Goal: Information Seeking & Learning: Learn about a topic

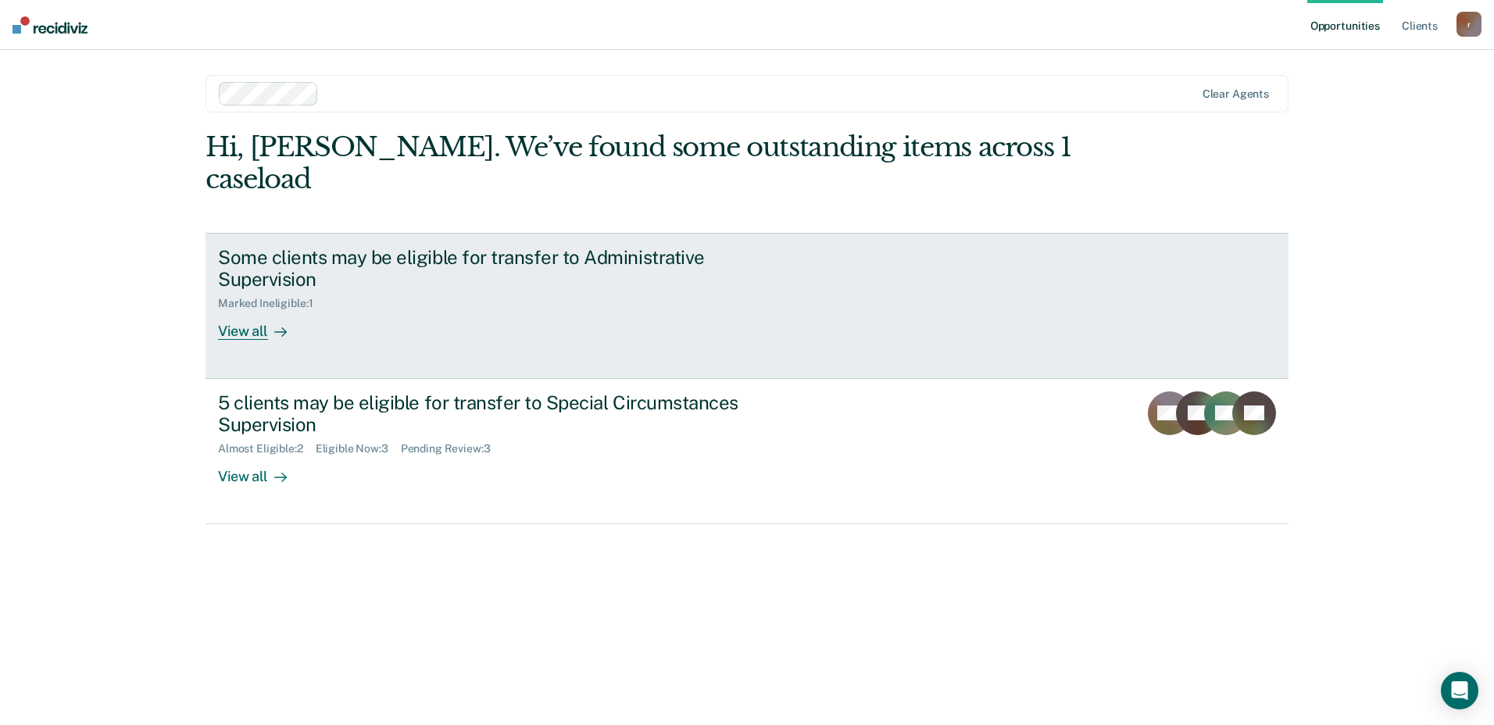
click at [248, 310] on div "View all" at bounding box center [261, 325] width 87 height 30
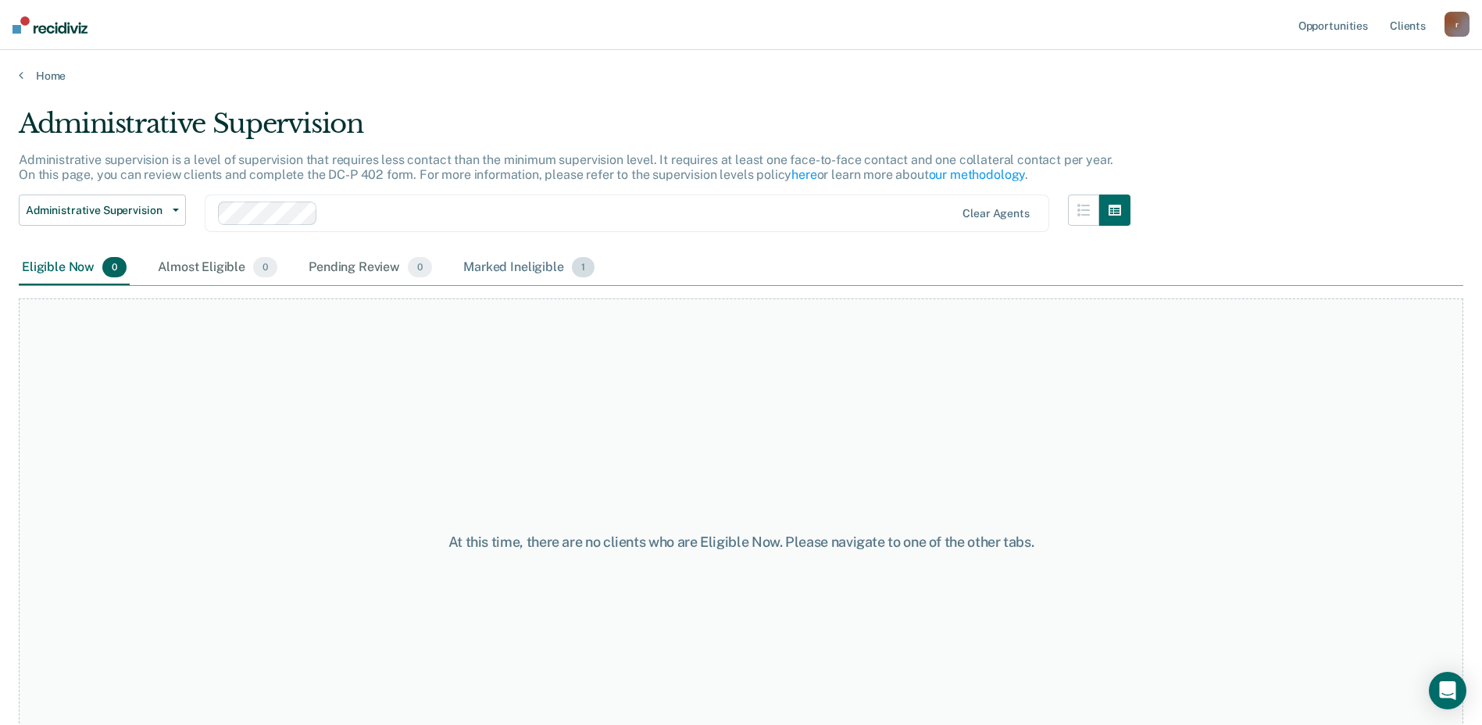
click at [533, 268] on div "Marked Ineligible 1" at bounding box center [528, 268] width 137 height 34
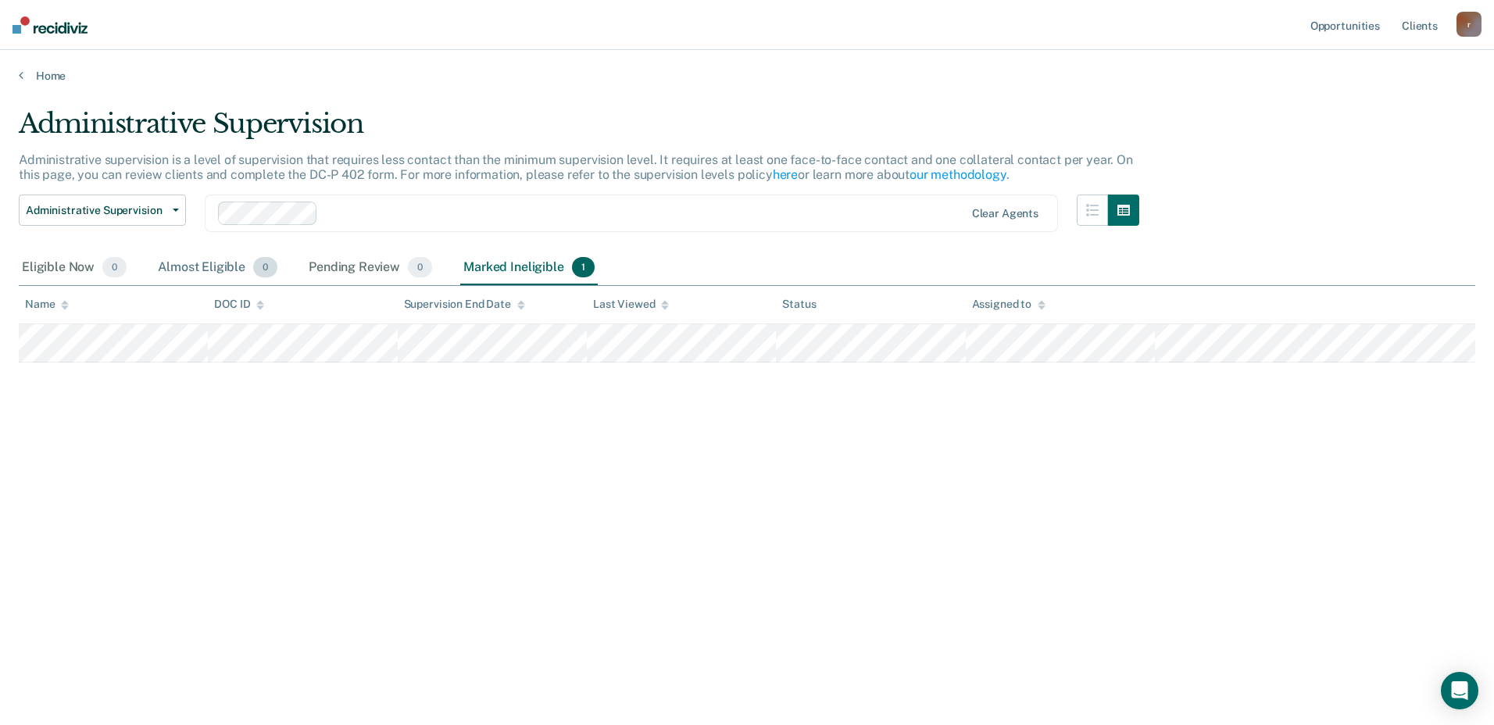
click at [218, 264] on div "Almost Eligible 0" at bounding box center [218, 268] width 126 height 34
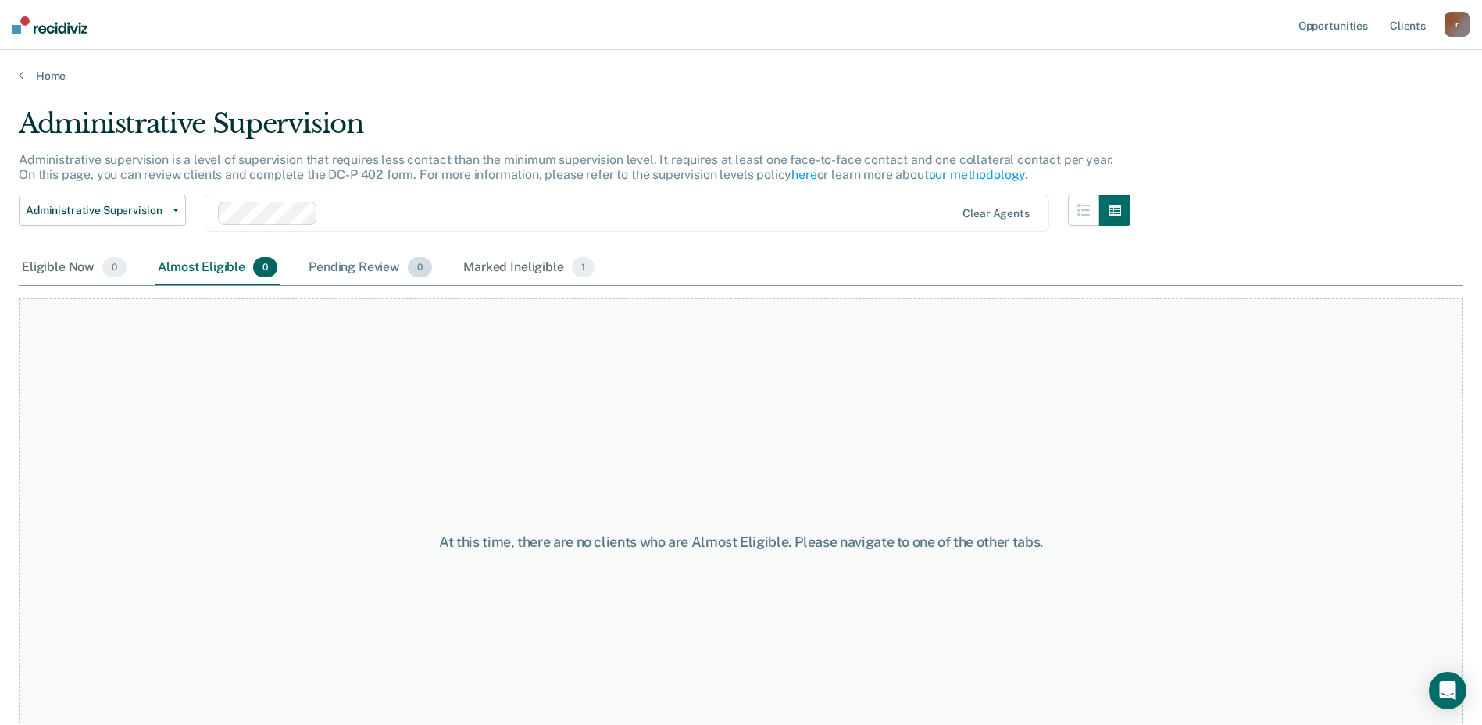
click at [352, 266] on div "Pending Review 0" at bounding box center [370, 268] width 130 height 34
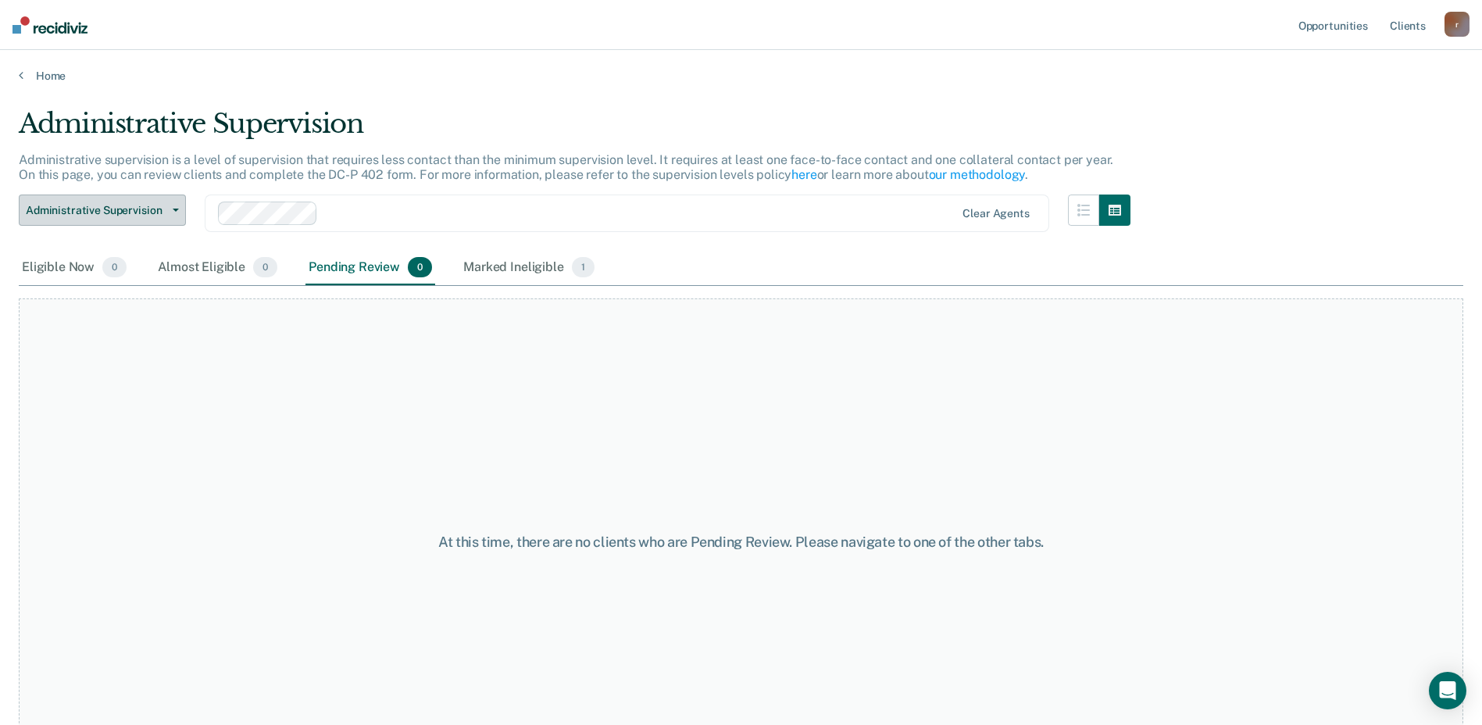
click at [174, 212] on button "Administrative Supervision" at bounding box center [102, 210] width 167 height 31
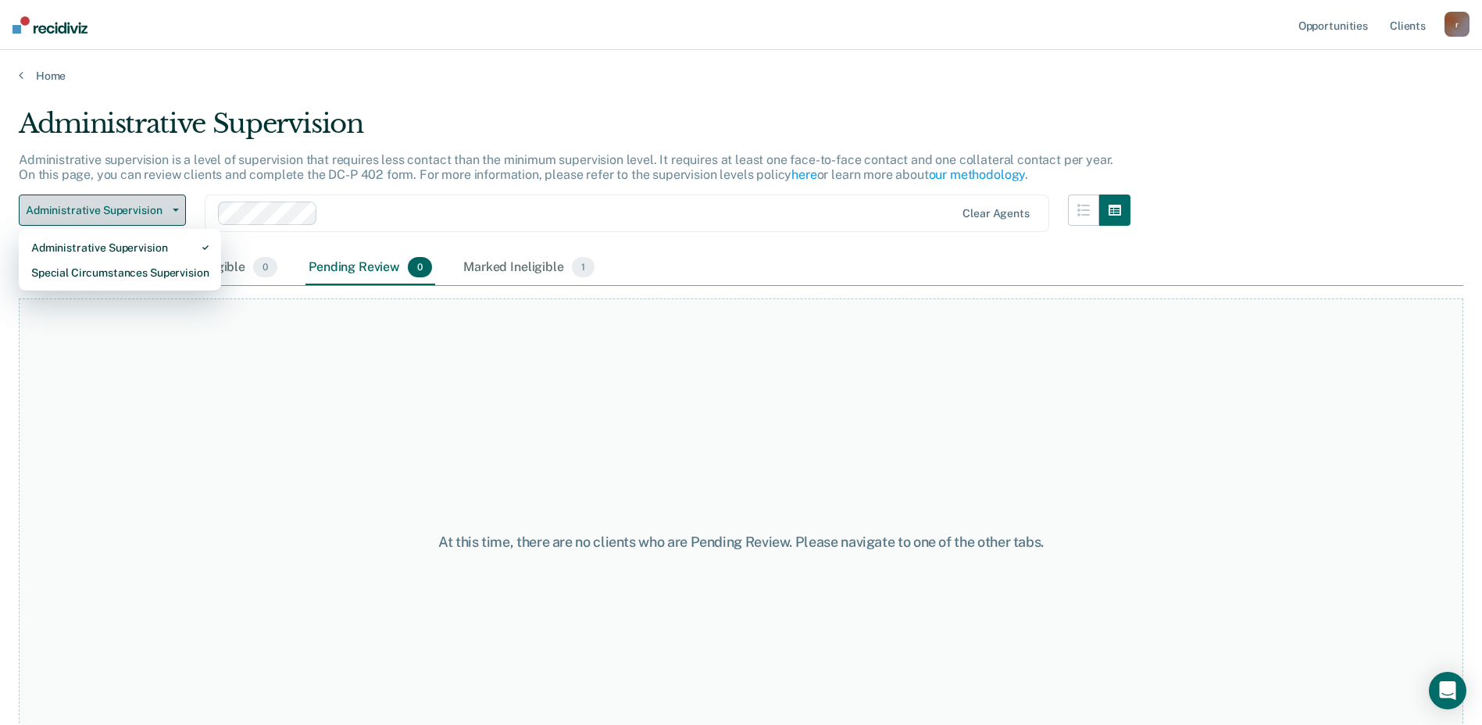
click at [174, 212] on button "Administrative Supervision" at bounding box center [102, 210] width 167 height 31
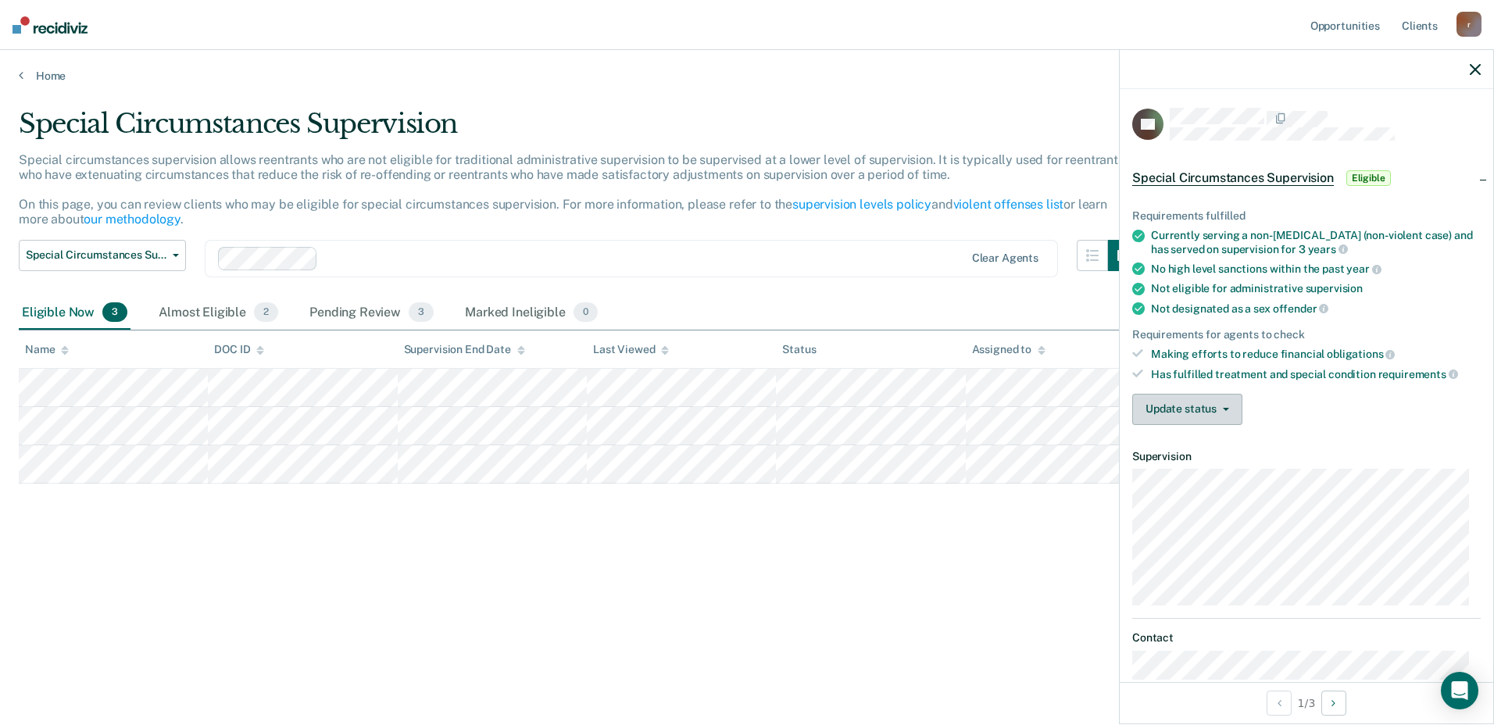
click at [1227, 408] on icon "button" at bounding box center [1226, 409] width 6 height 3
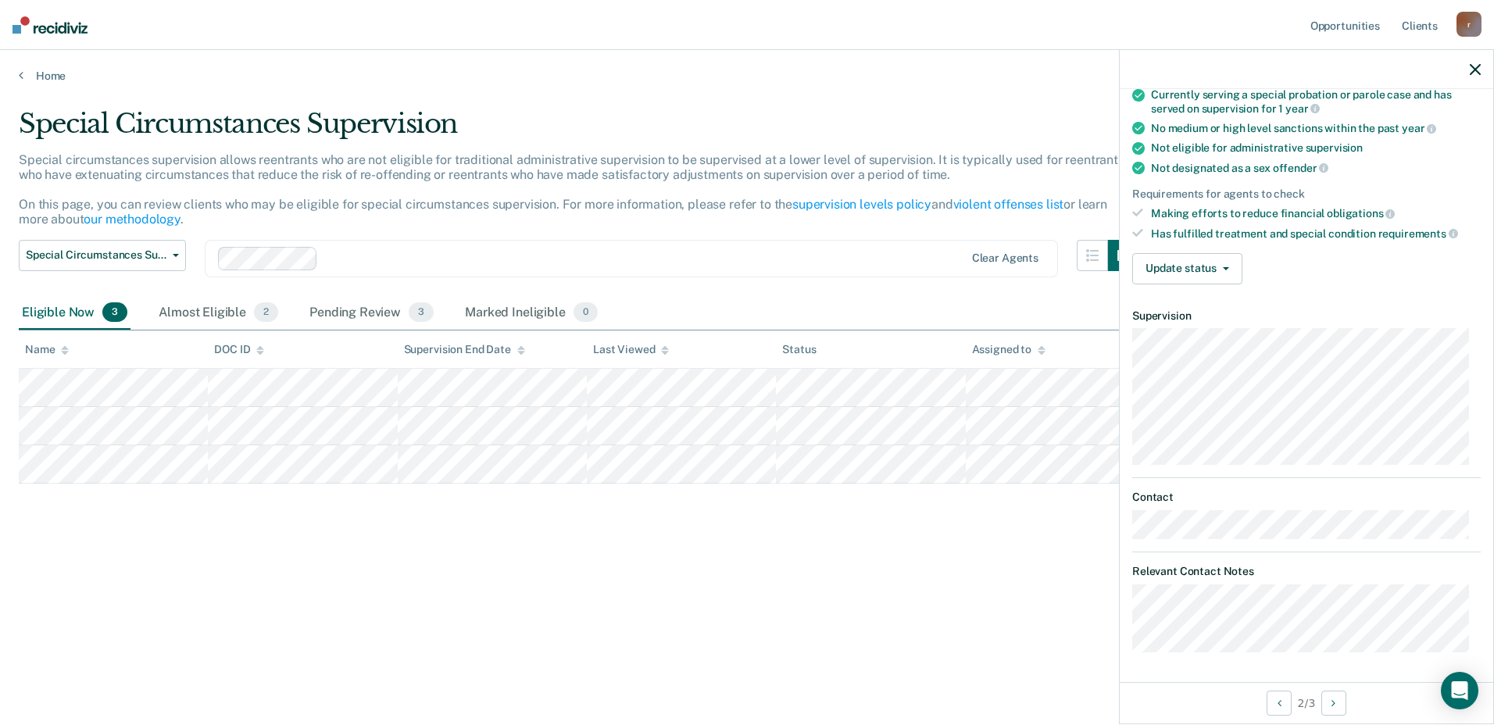
scroll to position [102, 0]
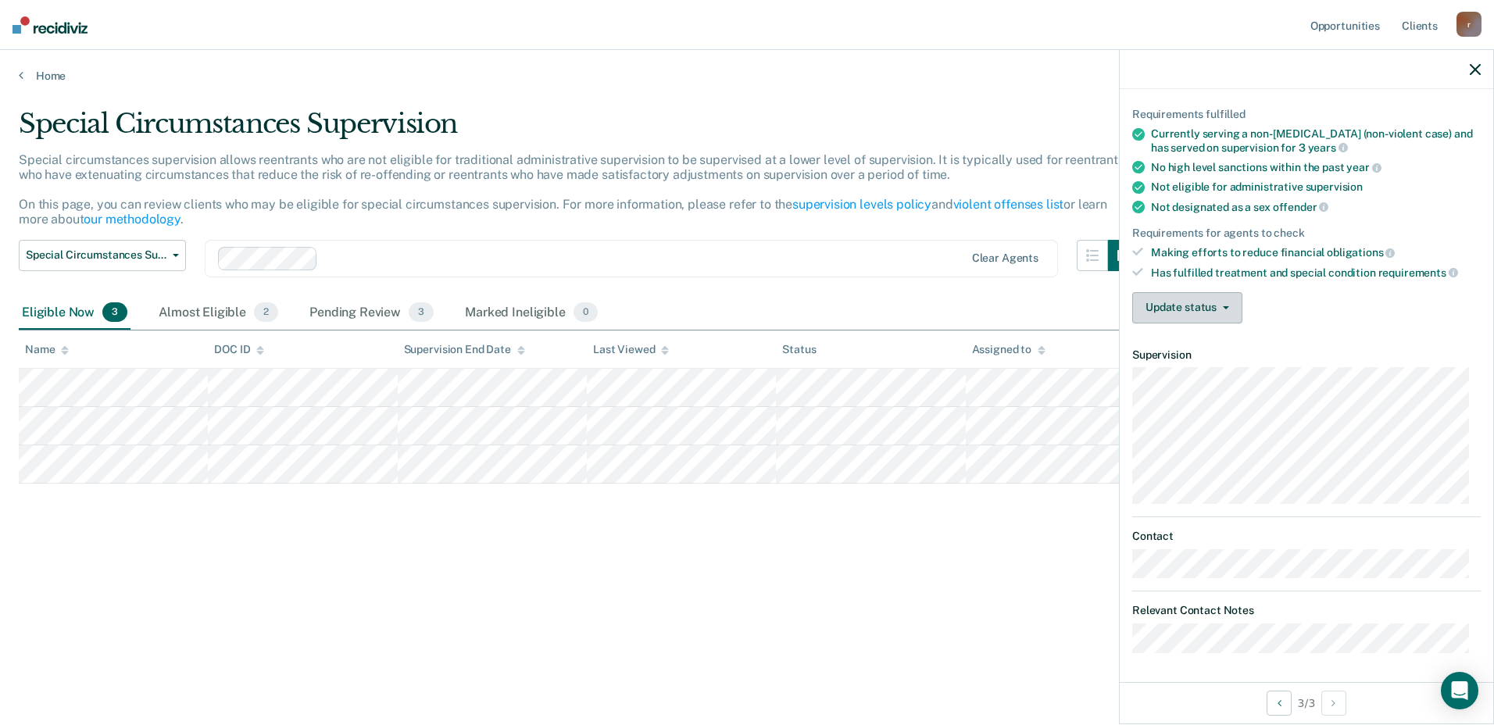
click at [1225, 306] on icon "button" at bounding box center [1226, 307] width 6 height 3
